Goal: Information Seeking & Learning: Learn about a topic

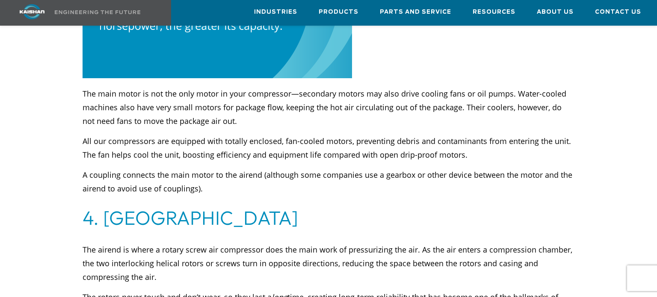
scroll to position [1798, 0]
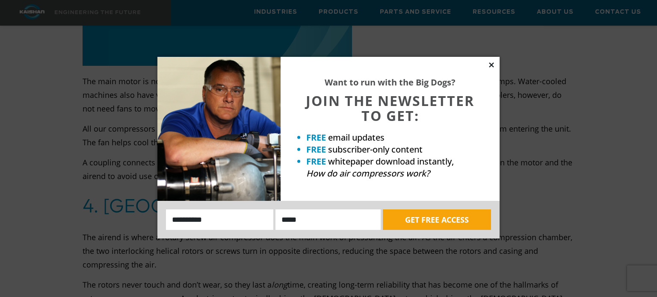
click at [491, 67] on icon at bounding box center [492, 65] width 8 height 8
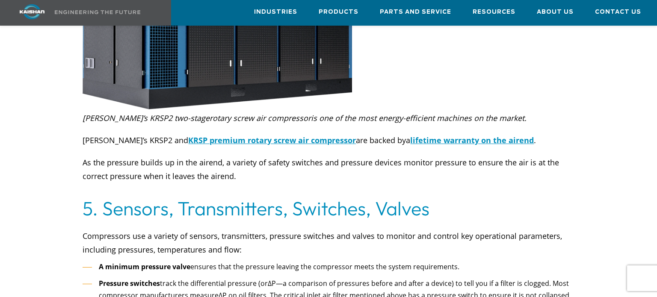
scroll to position [2690, 0]
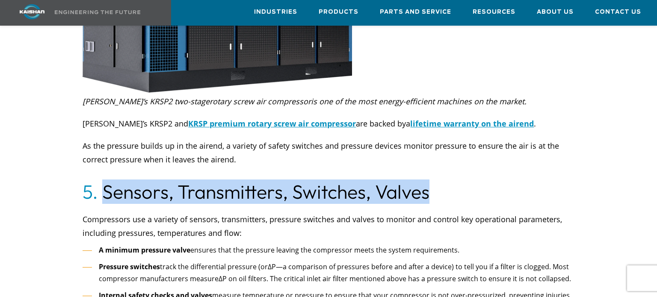
drag, startPoint x: 100, startPoint y: 166, endPoint x: 456, endPoint y: 157, distance: 355.8
click at [456, 180] on h2 "5. Sensors, Transmitters, Switches, Valves" at bounding box center [329, 192] width 492 height 24
copy h2 "Sensors, Transmitters, Switches, Valves"
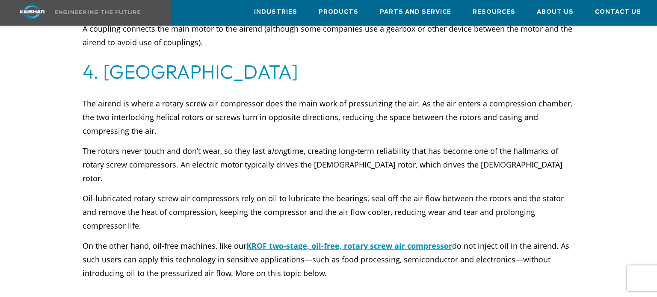
scroll to position [1935, 0]
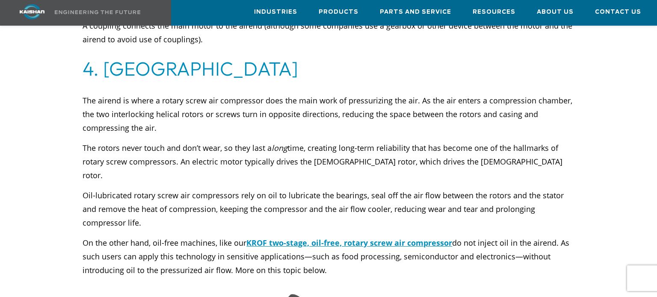
click at [83, 94] on p "The airend is where a rotary screw air compressor does the main work of pressur…" at bounding box center [329, 114] width 492 height 41
click at [78, 85] on div "The airend is where a rotary screw air compressor does the main work of pressur…" at bounding box center [328, 181] width 502 height 192
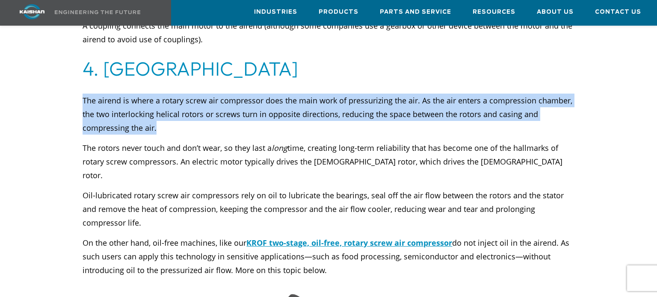
drag, startPoint x: 82, startPoint y: 86, endPoint x: 157, endPoint y: 119, distance: 82.0
click at [157, 119] on p "The airend is where a rotary screw air compressor does the main work of pressur…" at bounding box center [329, 114] width 492 height 41
